Goal: Task Accomplishment & Management: Manage account settings

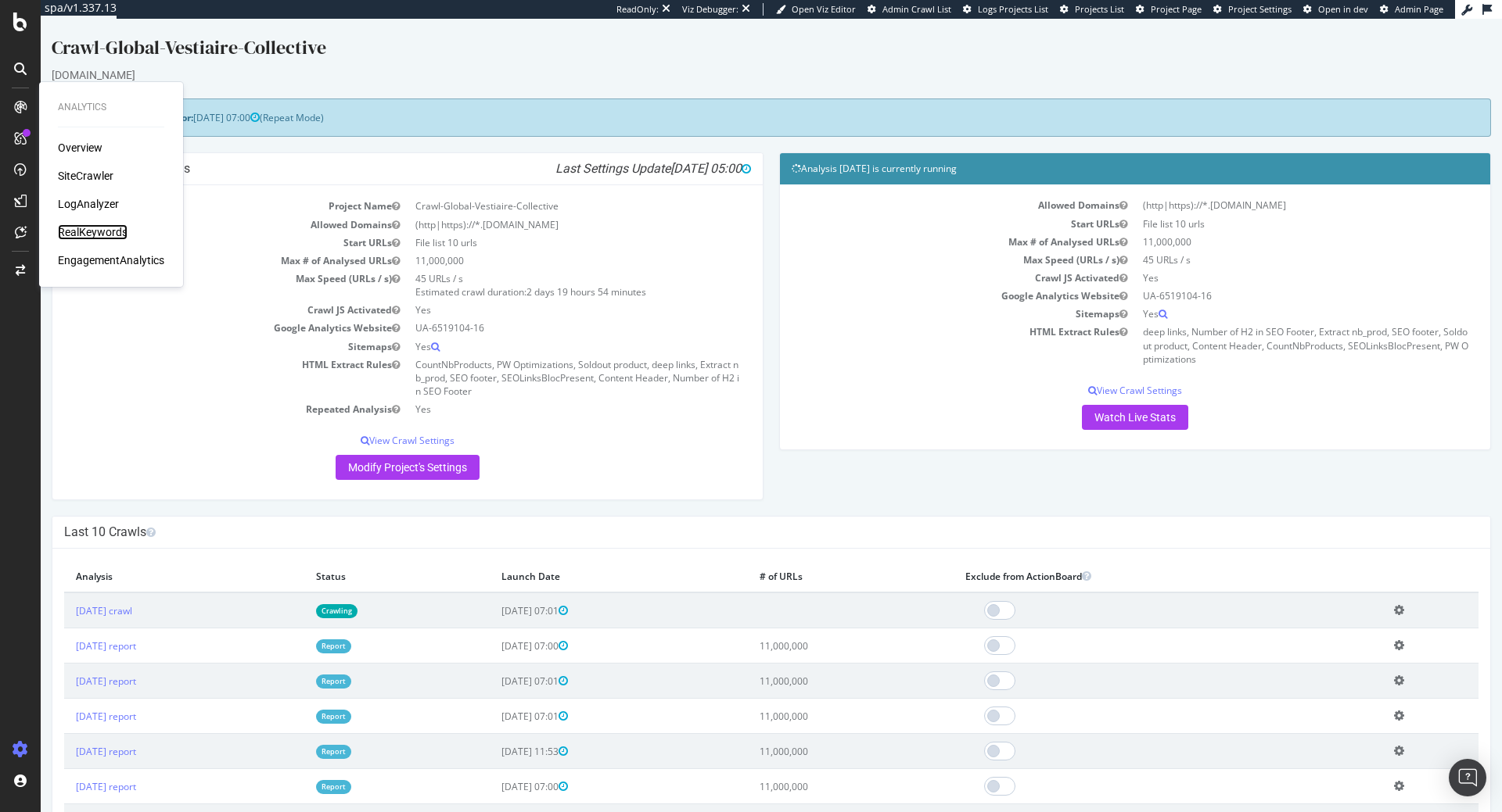
click at [89, 227] on div "RealKeywords" at bounding box center [93, 232] width 70 height 15
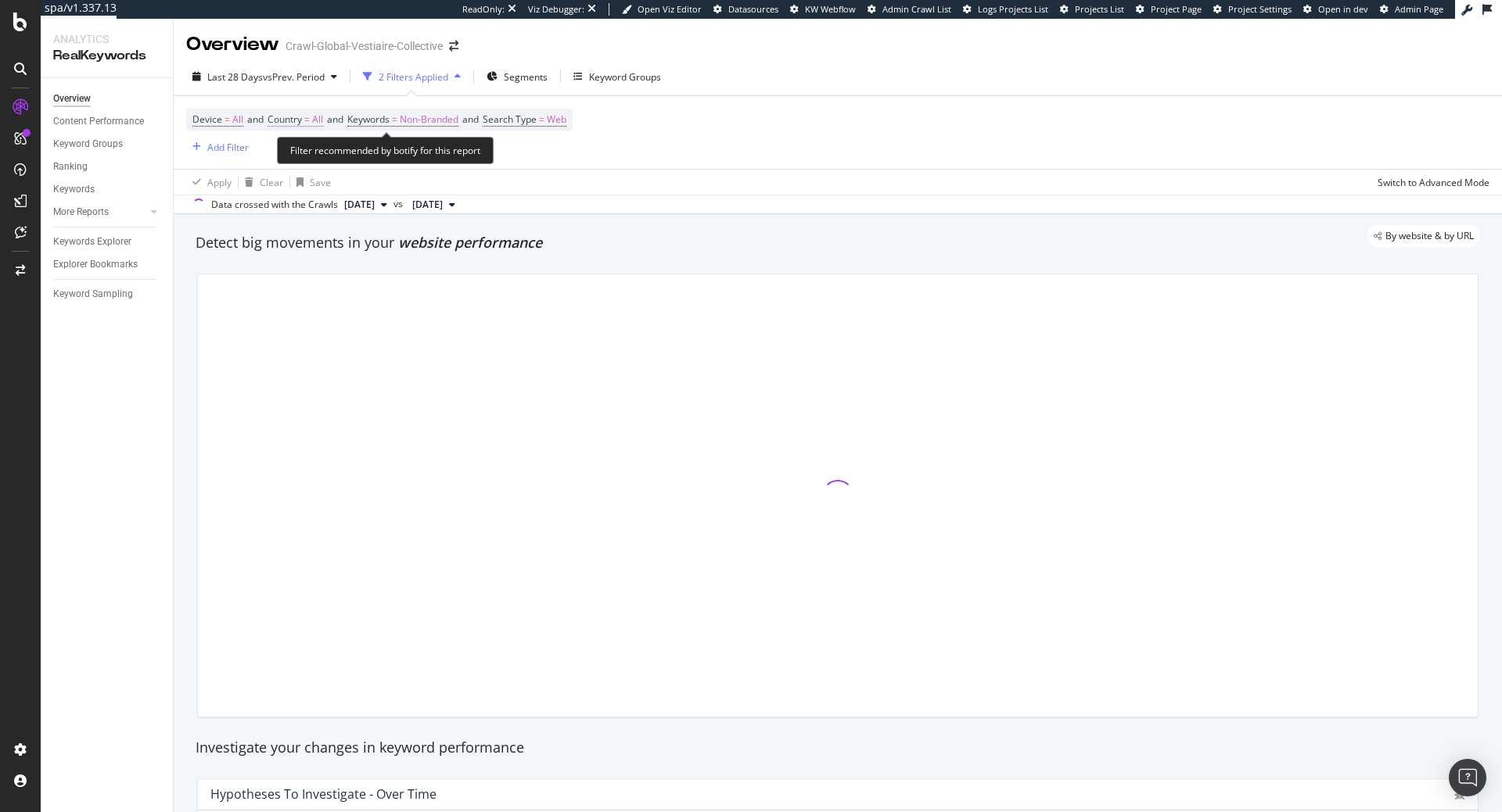
click at [298, 120] on span "Country" at bounding box center [285, 119] width 34 height 13
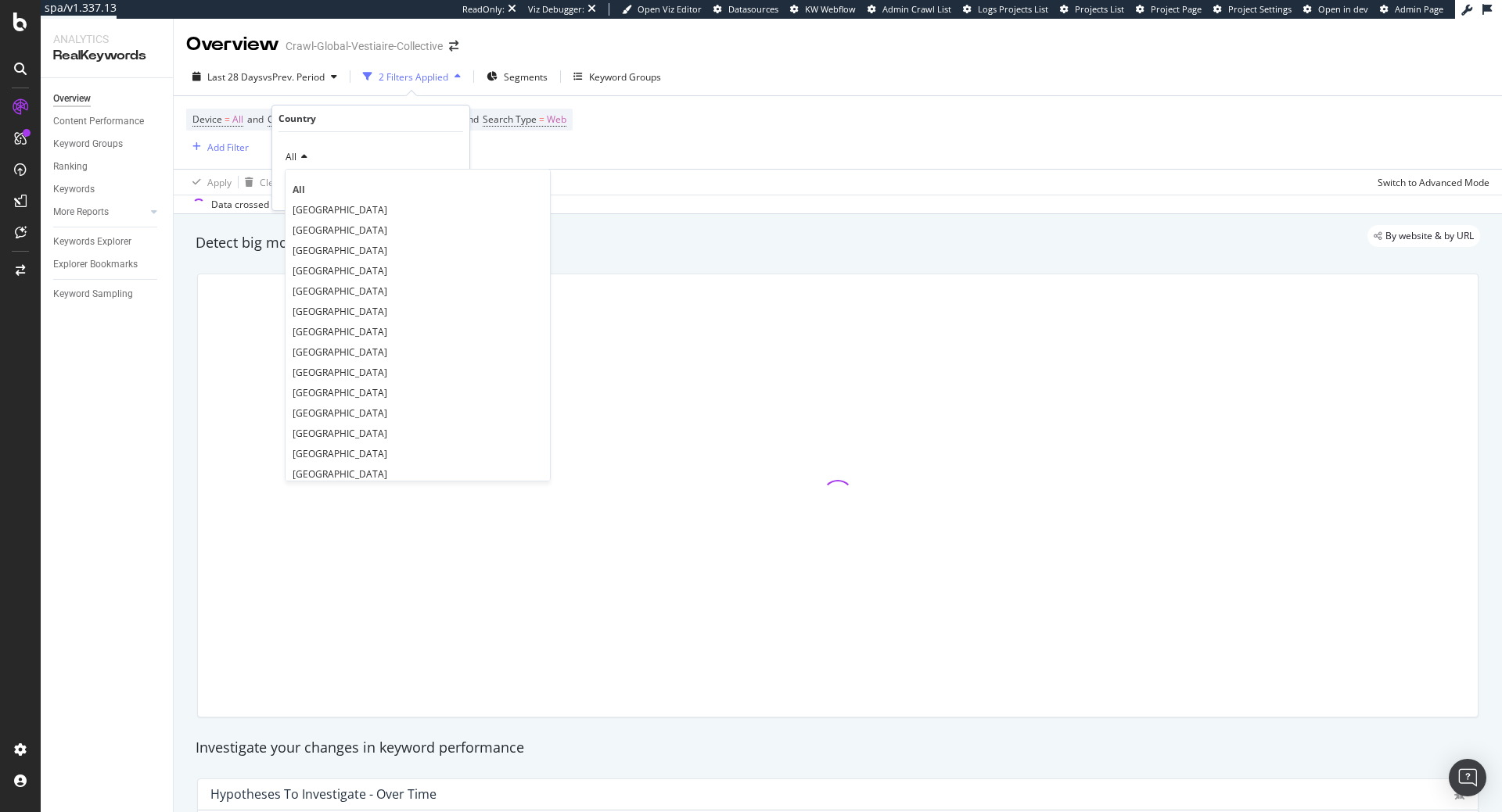
click at [305, 152] on icon at bounding box center [302, 157] width 11 height 9
click at [309, 216] on span "[GEOGRAPHIC_DATA]" at bounding box center [340, 209] width 95 height 13
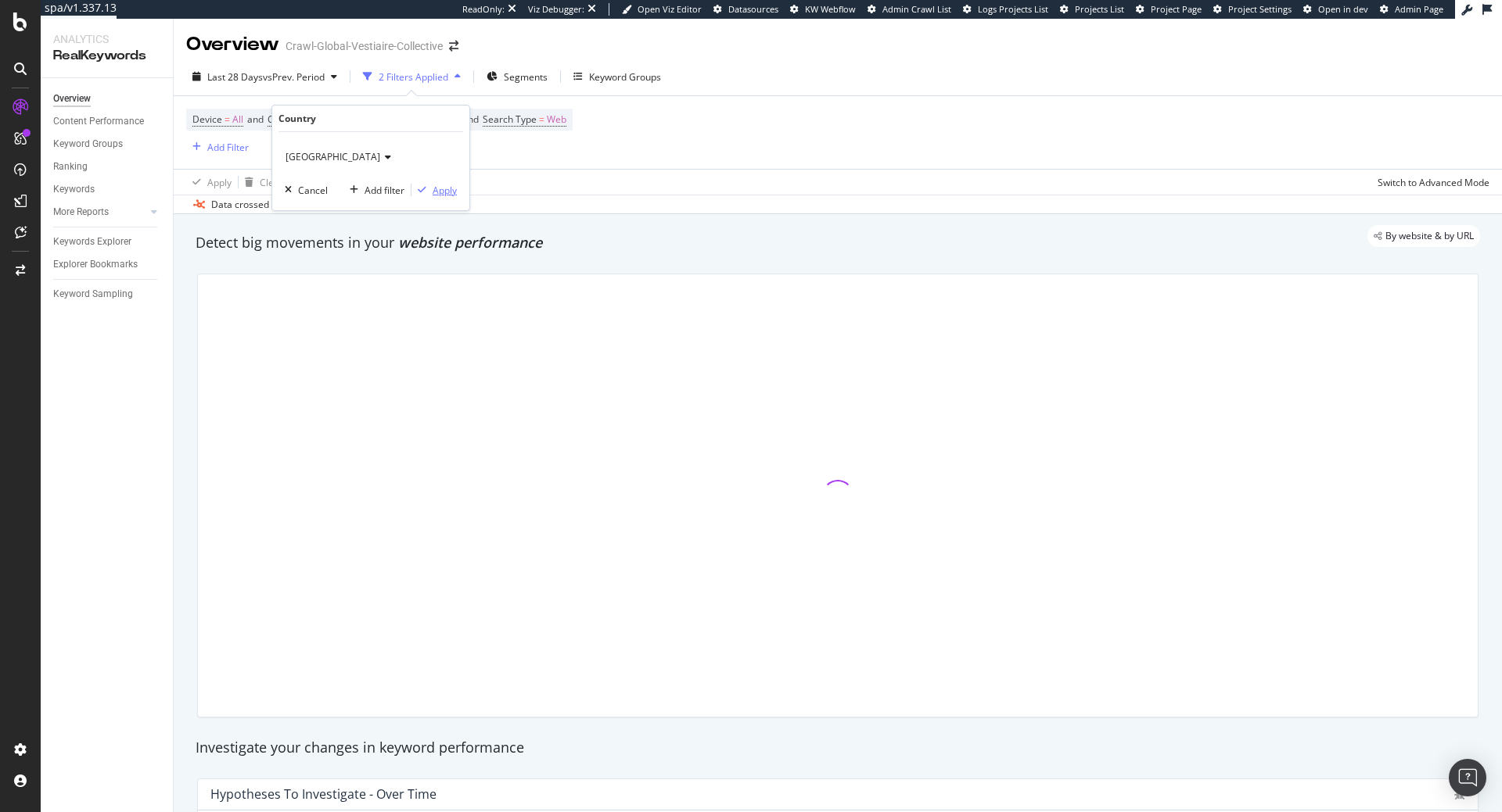
click at [450, 190] on div "Apply" at bounding box center [444, 190] width 24 height 13
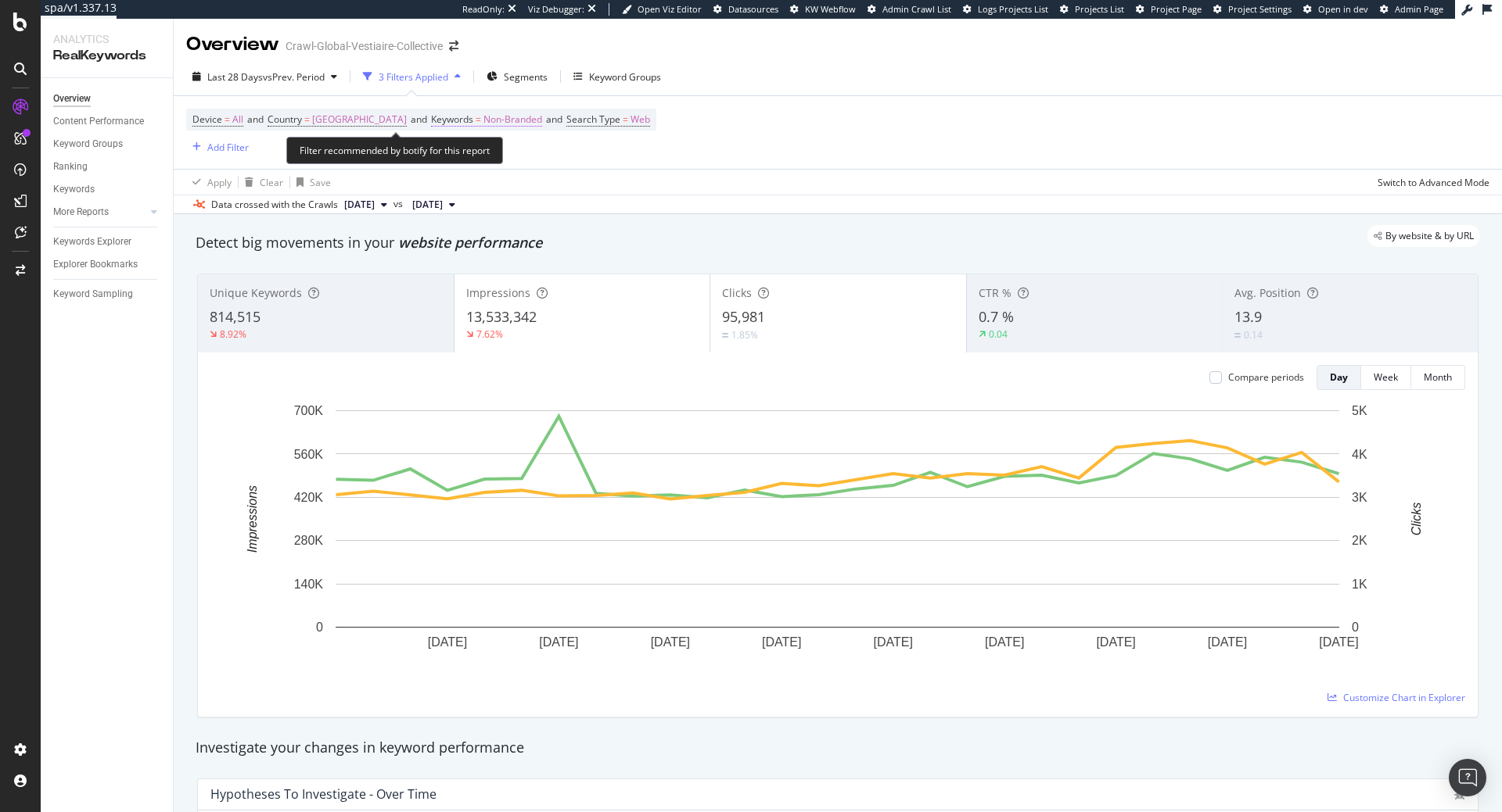
click at [484, 125] on span "Non-Branded" at bounding box center [512, 119] width 58 height 21
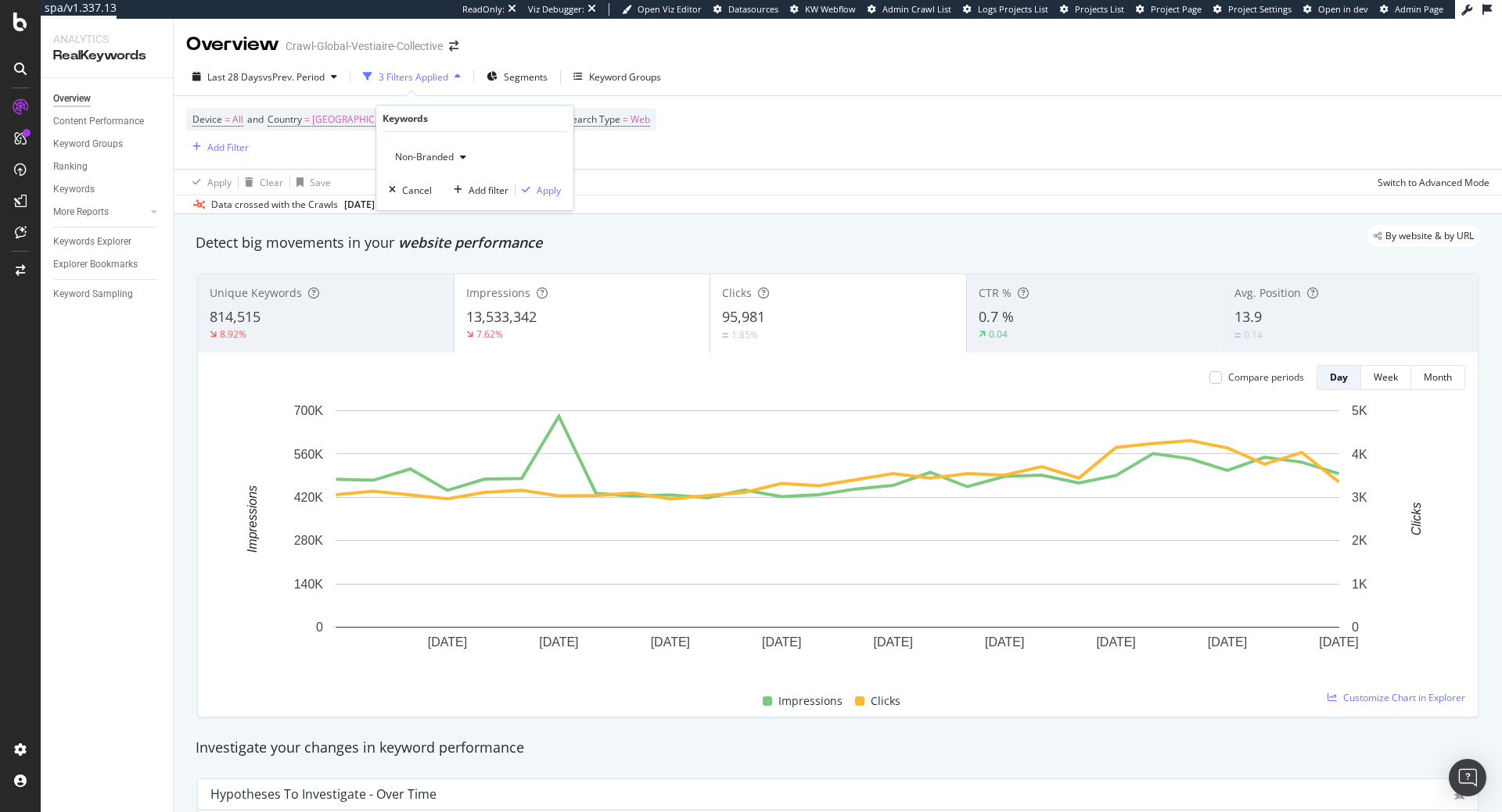
click at [462, 157] on icon "button" at bounding box center [462, 157] width 6 height 9
click at [454, 255] on span "Non-Branded & Anonymized queries" at bounding box center [482, 257] width 159 height 14
click at [573, 185] on div "Non-Branded & Anonymized queries Cancel Add filter Apply" at bounding box center [481, 171] width 210 height 78
click at [564, 186] on div "Apply" at bounding box center [561, 190] width 24 height 13
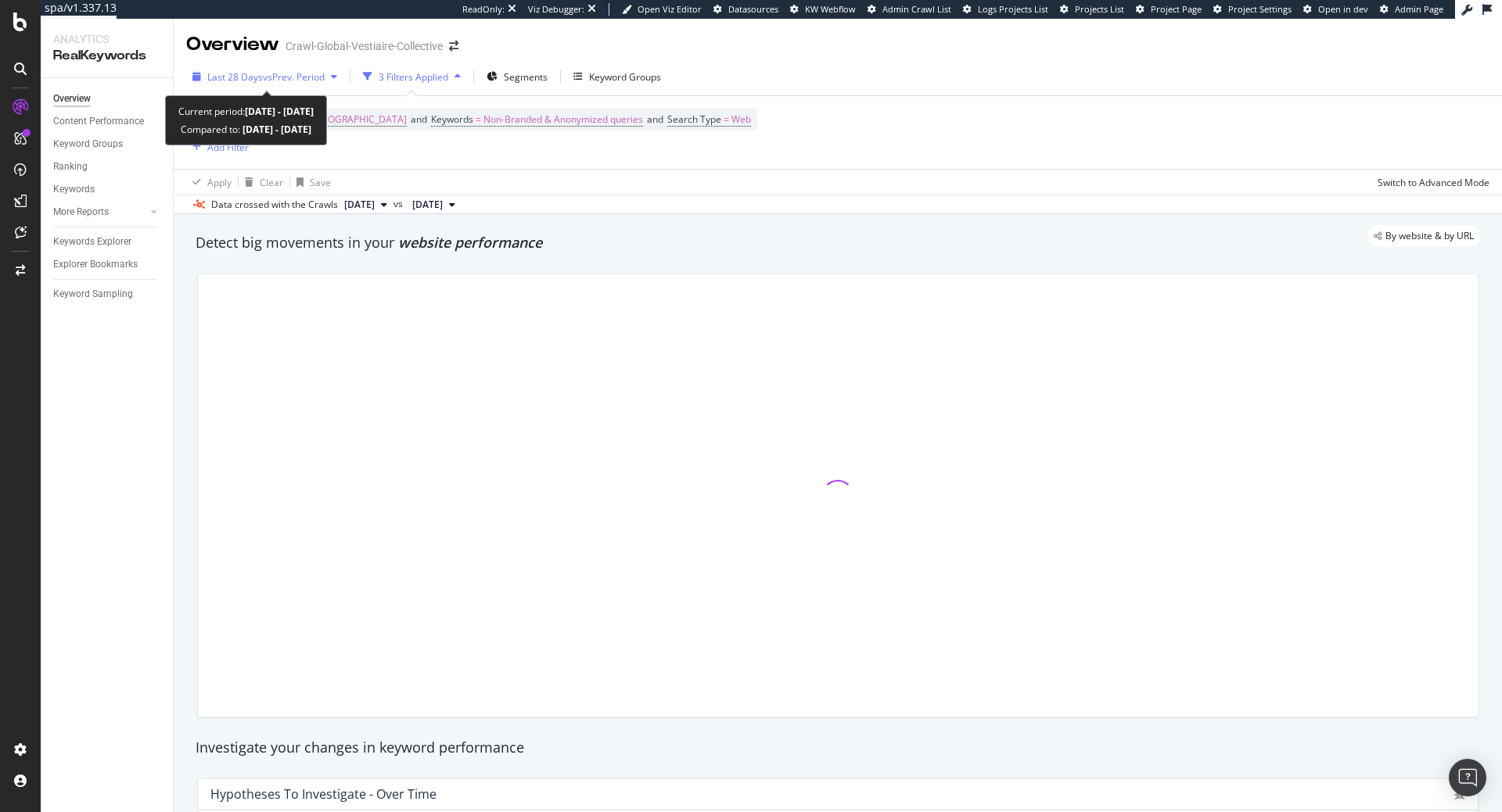
click at [319, 73] on span "vs Prev. Period" at bounding box center [293, 77] width 62 height 13
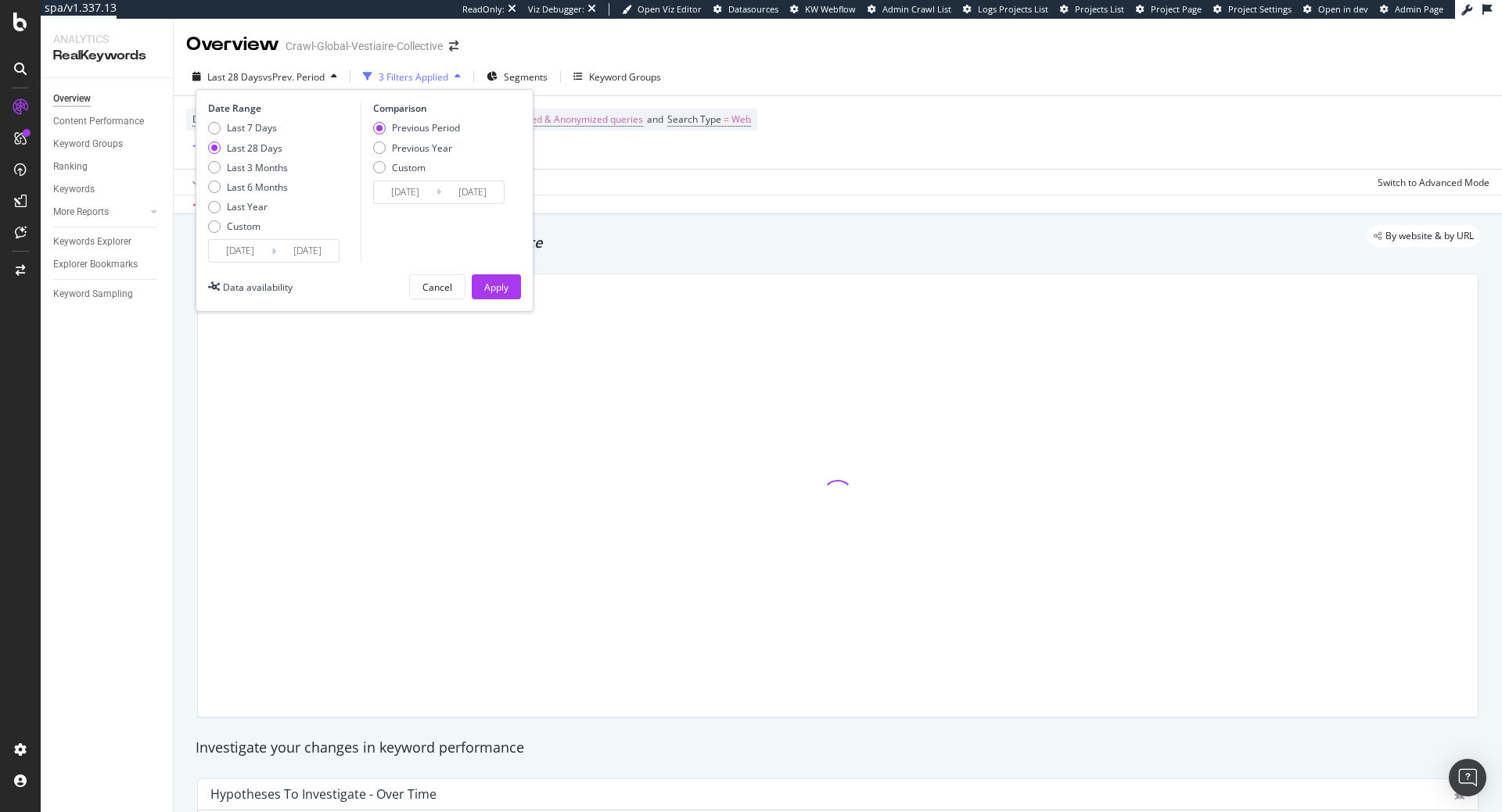
click at [430, 153] on div "Previous Year" at bounding box center [421, 148] width 60 height 13
type input "[DATE]"
click at [502, 278] on div "Apply" at bounding box center [495, 286] width 24 height 23
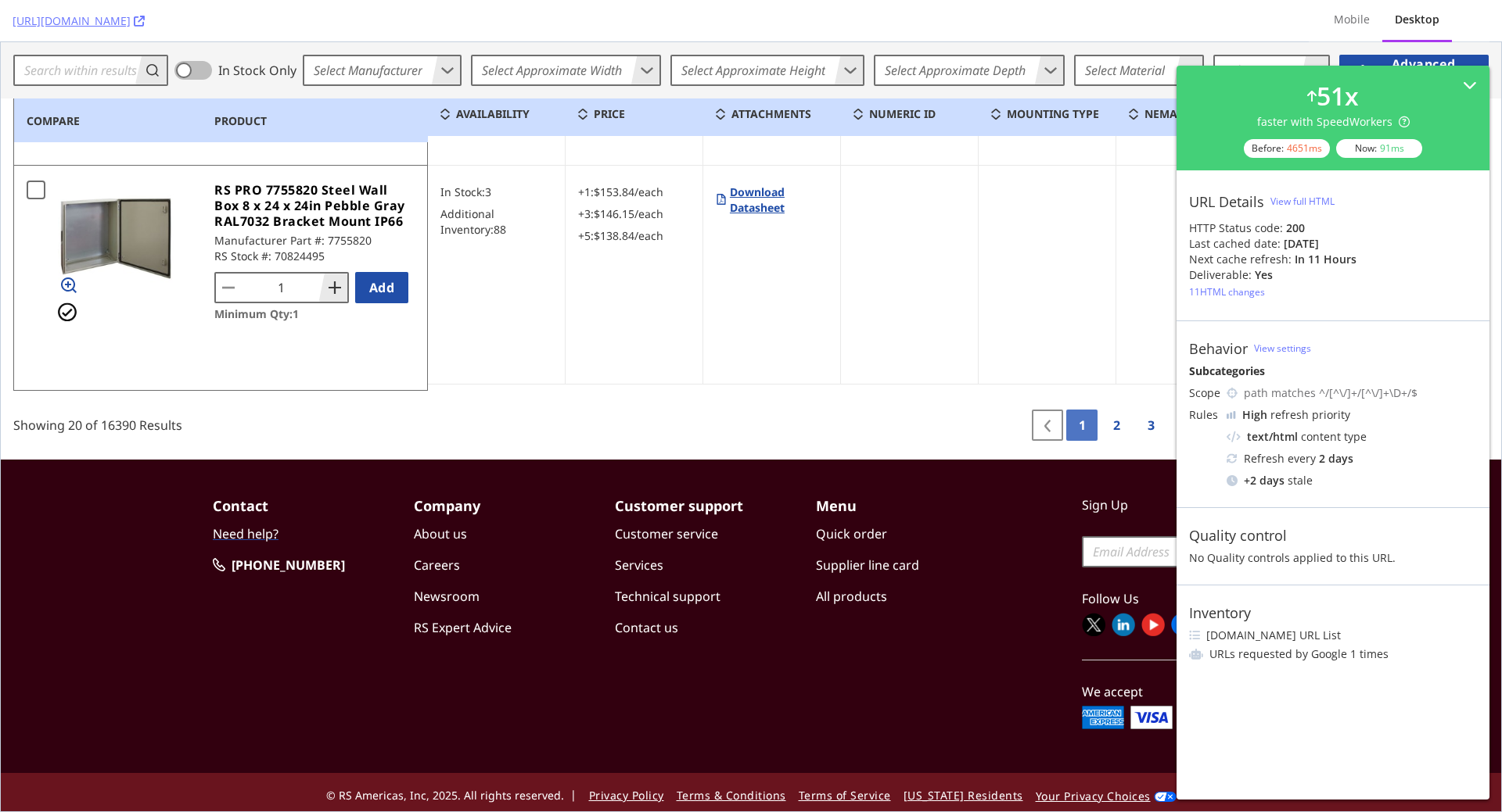
scroll to position [4721, 0]
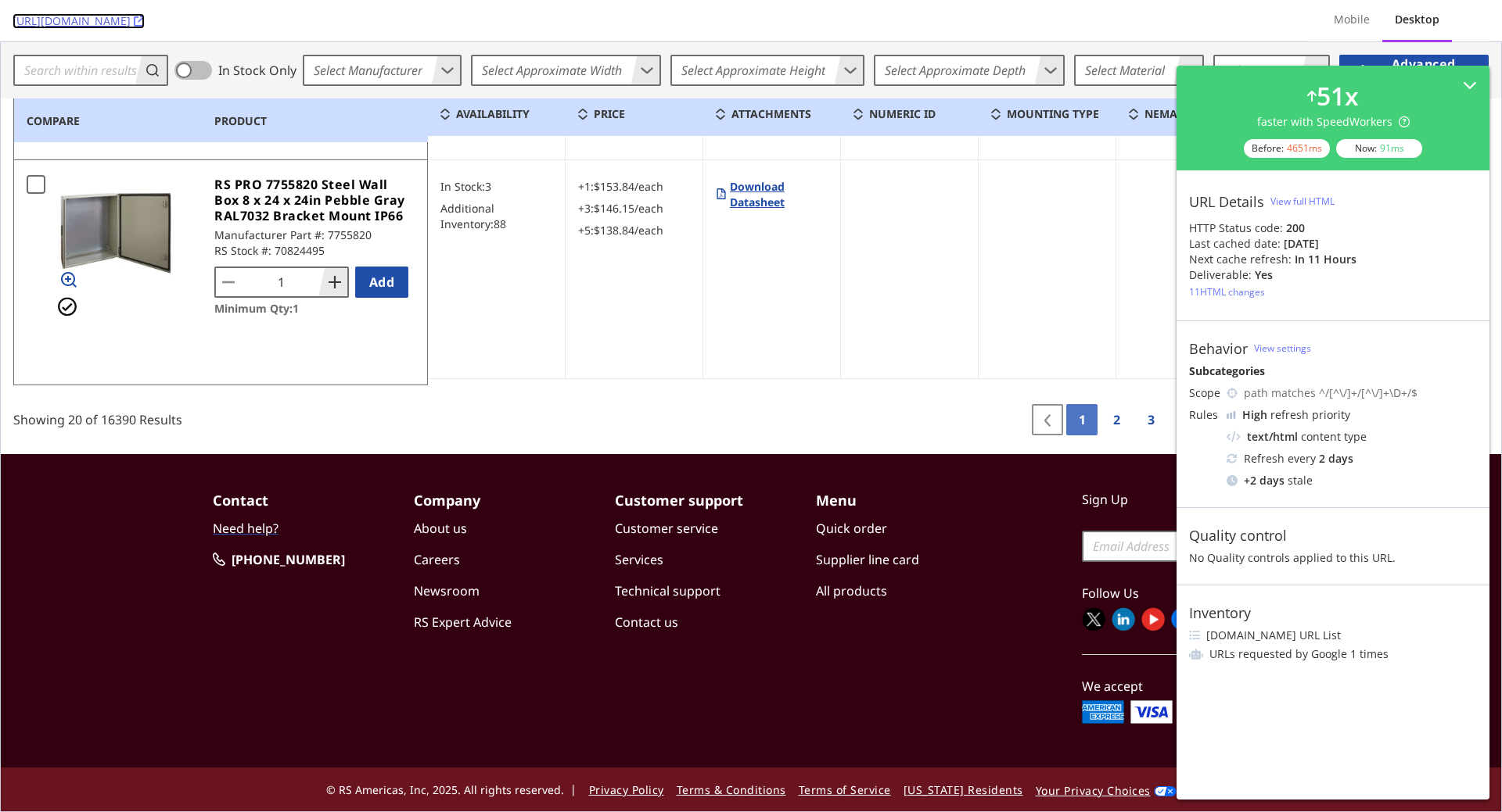
click at [145, 16] on link "https://us.rs-online.com/enclosures-racks-cabinets/electrical-enclosures/?page=1" at bounding box center [79, 21] width 133 height 15
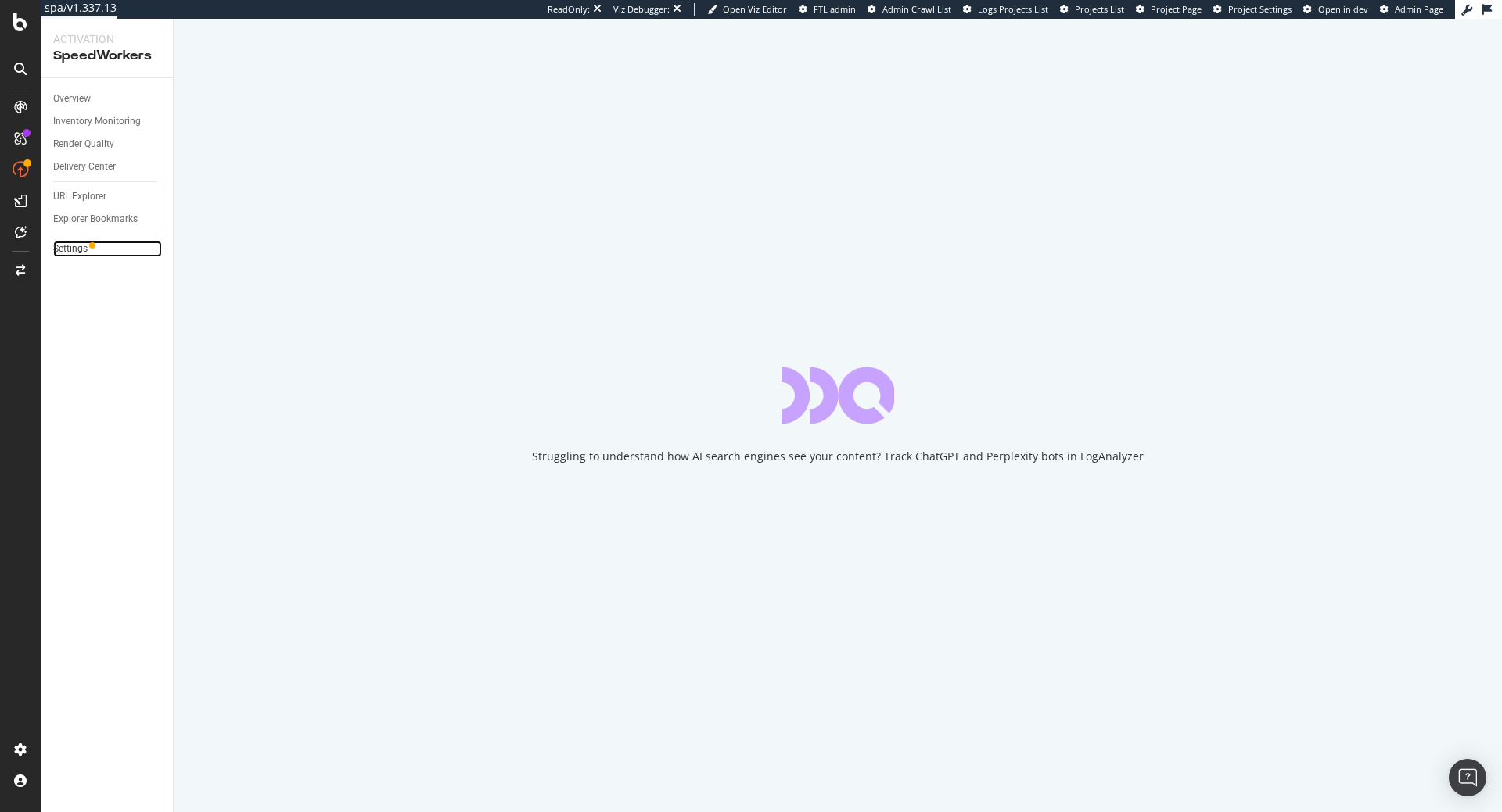
click at [107, 252] on link "Settings" at bounding box center [107, 249] width 108 height 16
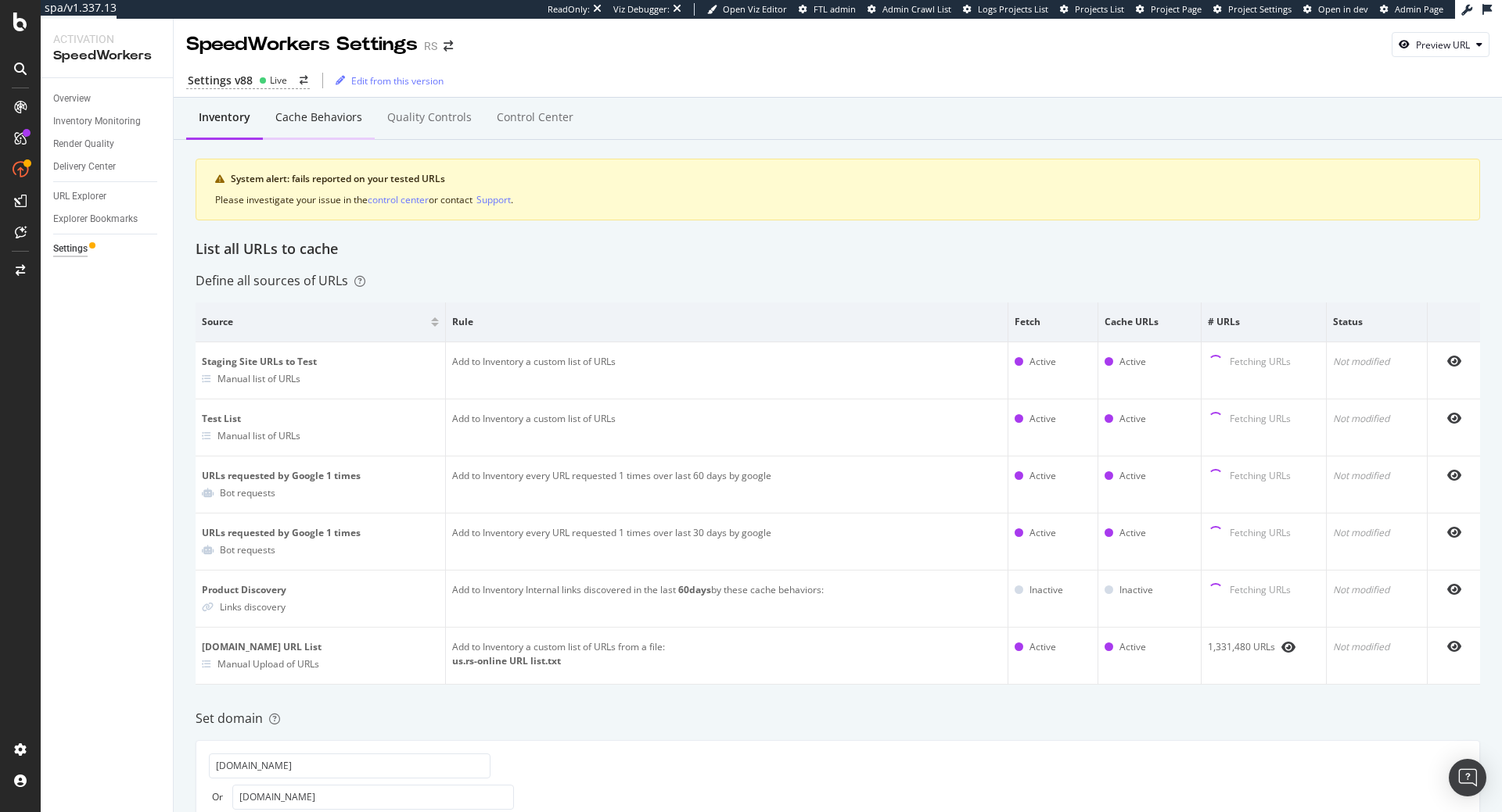
click at [327, 132] on div "Cache behaviors" at bounding box center [318, 118] width 112 height 43
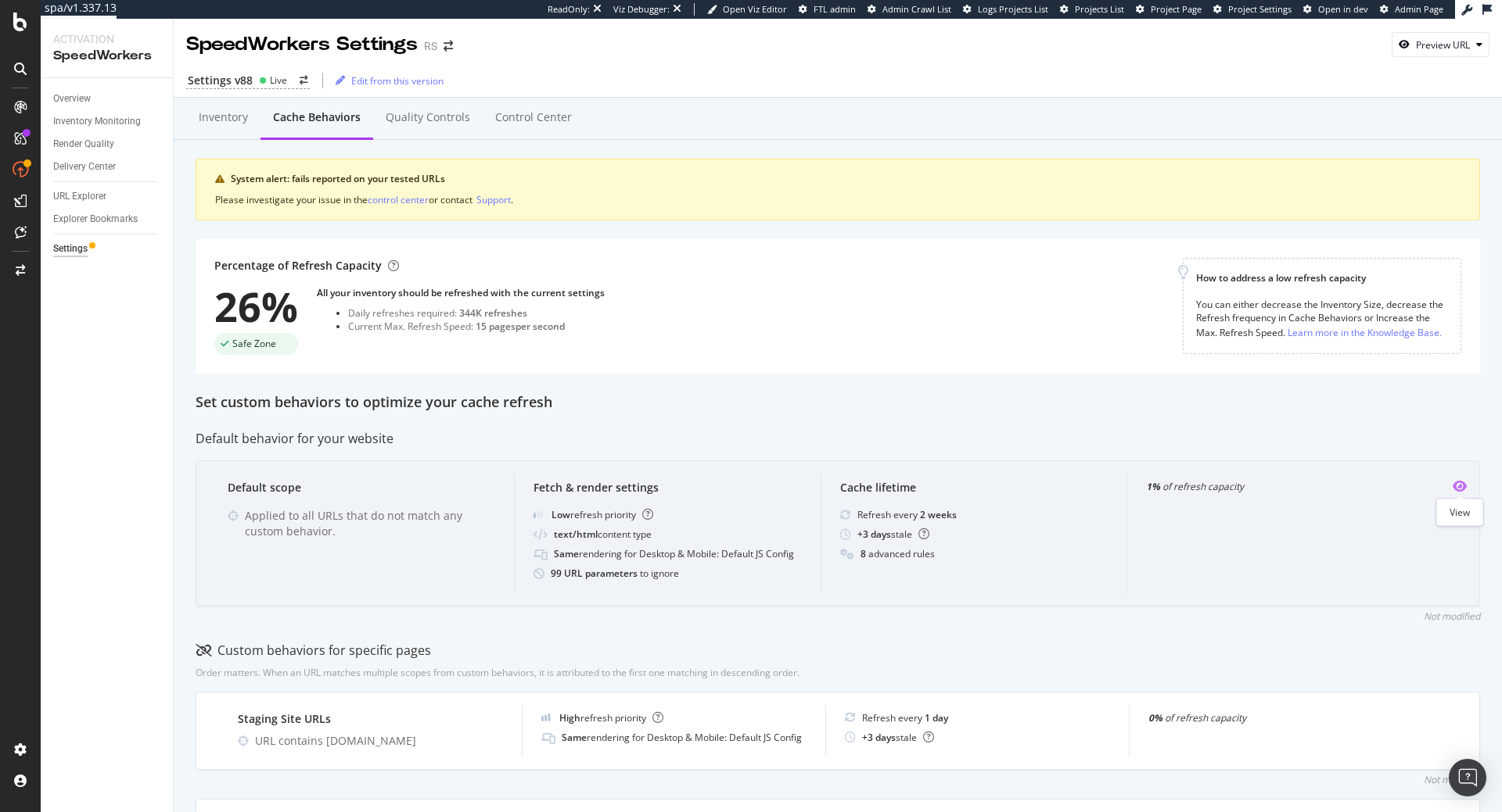
click at [1458, 489] on icon "eye" at bounding box center [1459, 486] width 14 height 13
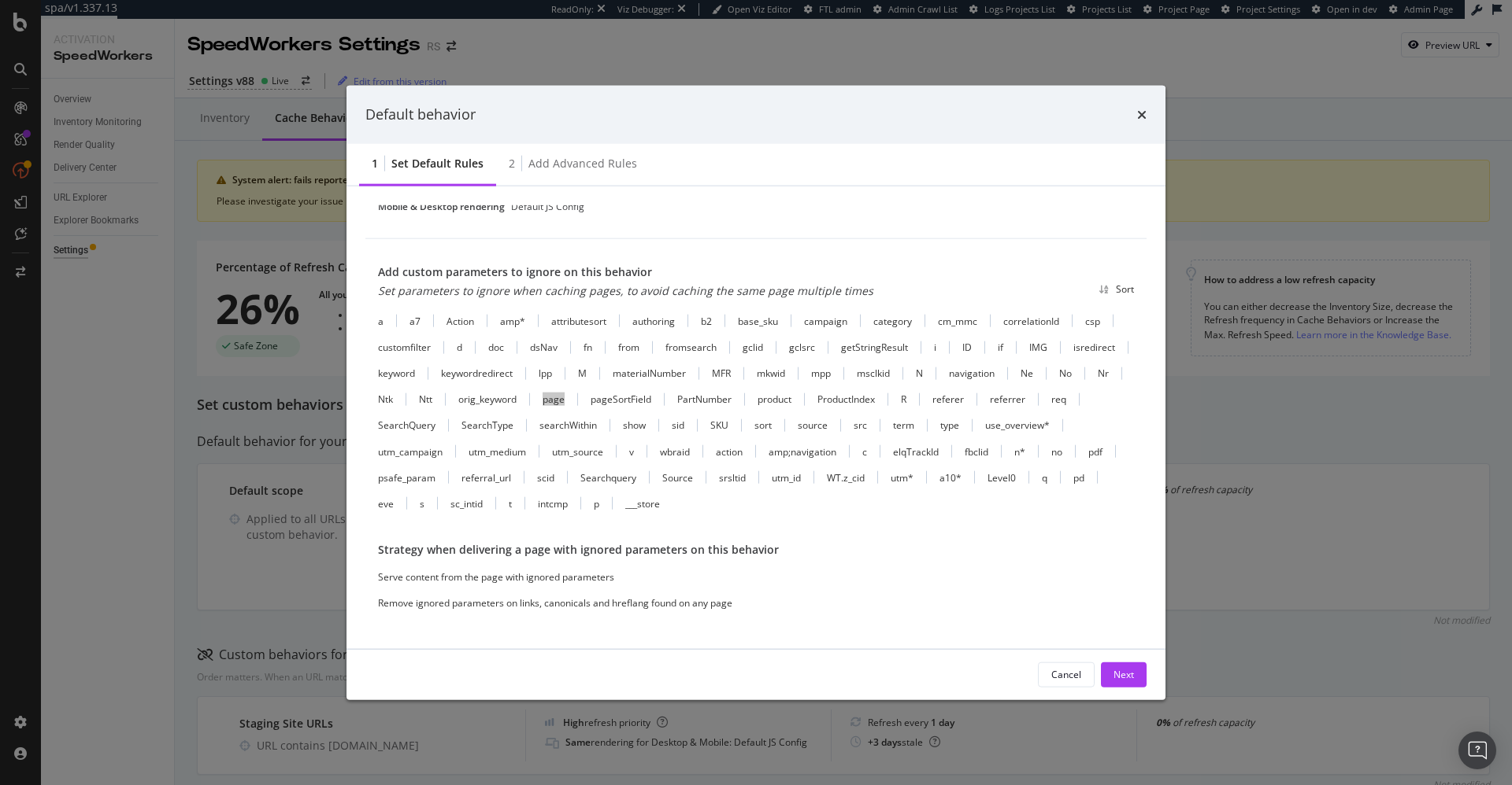
scroll to position [491, 0]
